Goal: Information Seeking & Learning: Learn about a topic

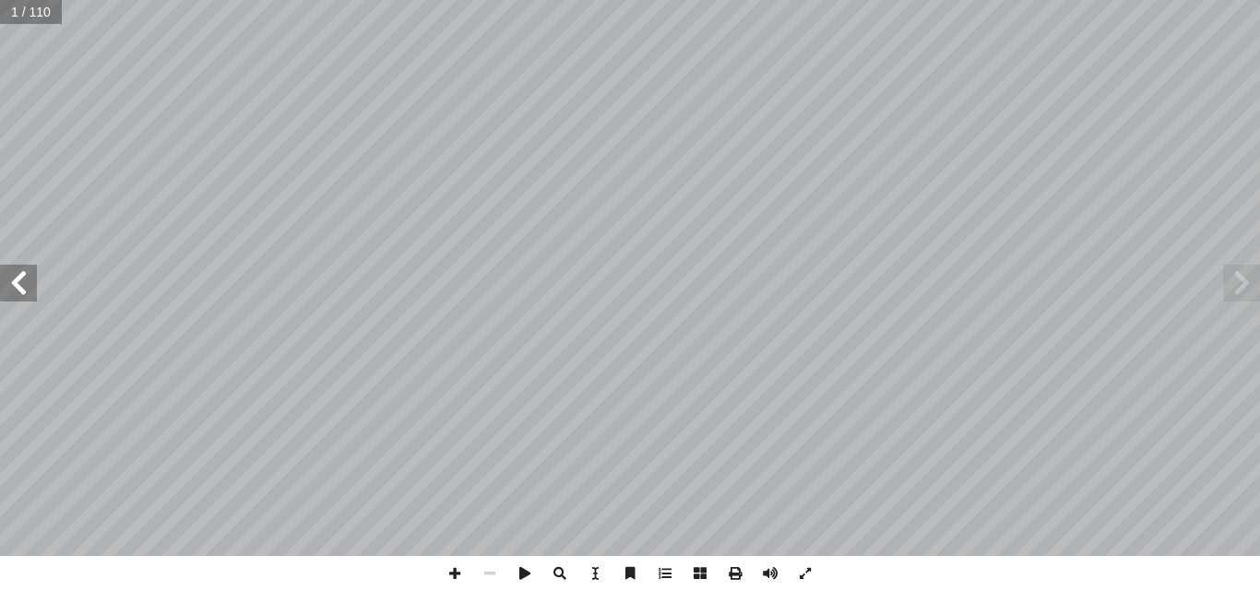
click at [25, 269] on span at bounding box center [18, 283] width 37 height 37
click at [13, 289] on span at bounding box center [18, 283] width 37 height 37
click at [14, 289] on span at bounding box center [18, 283] width 37 height 37
drag, startPoint x: 14, startPoint y: 289, endPoint x: 30, endPoint y: 283, distance: 17.5
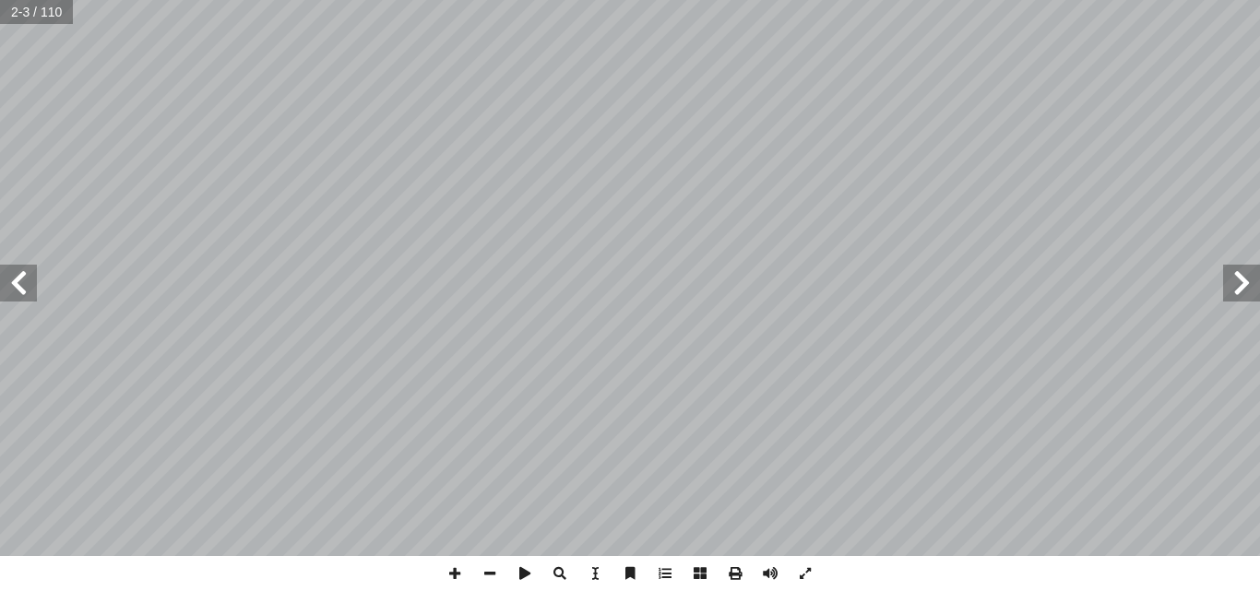
click at [17, 287] on span at bounding box center [18, 283] width 37 height 37
click at [22, 282] on span at bounding box center [18, 283] width 37 height 37
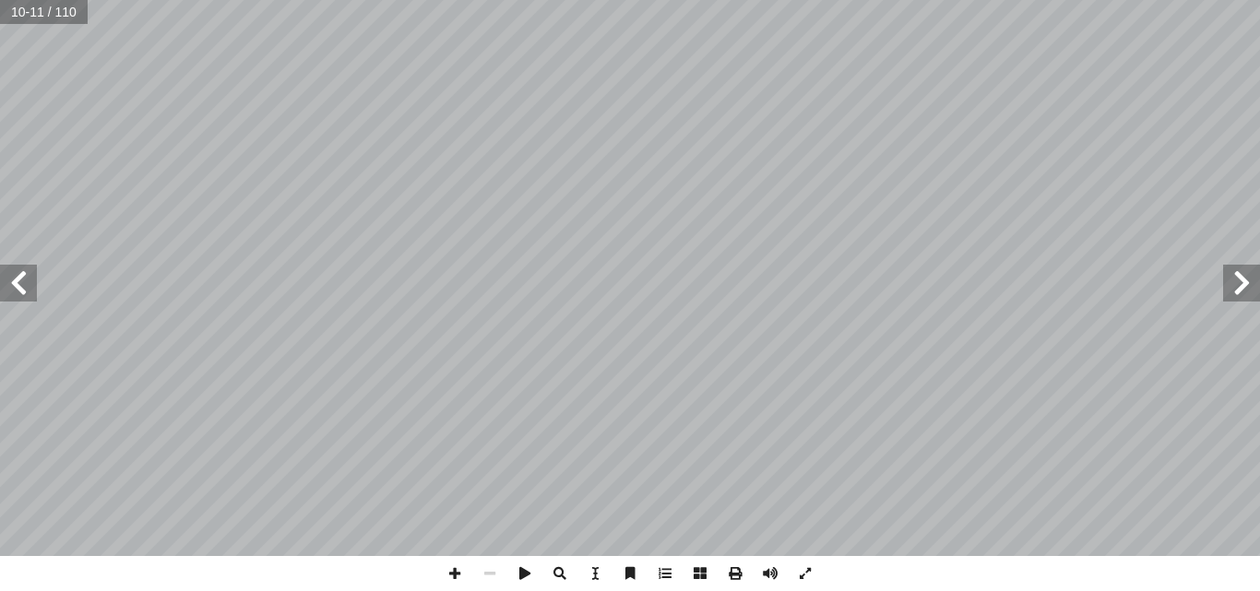
click at [22, 282] on span at bounding box center [18, 283] width 37 height 37
click at [1257, 288] on span at bounding box center [1241, 283] width 37 height 37
click at [22, 278] on span at bounding box center [18, 283] width 37 height 37
